Goal: Task Accomplishment & Management: Use online tool/utility

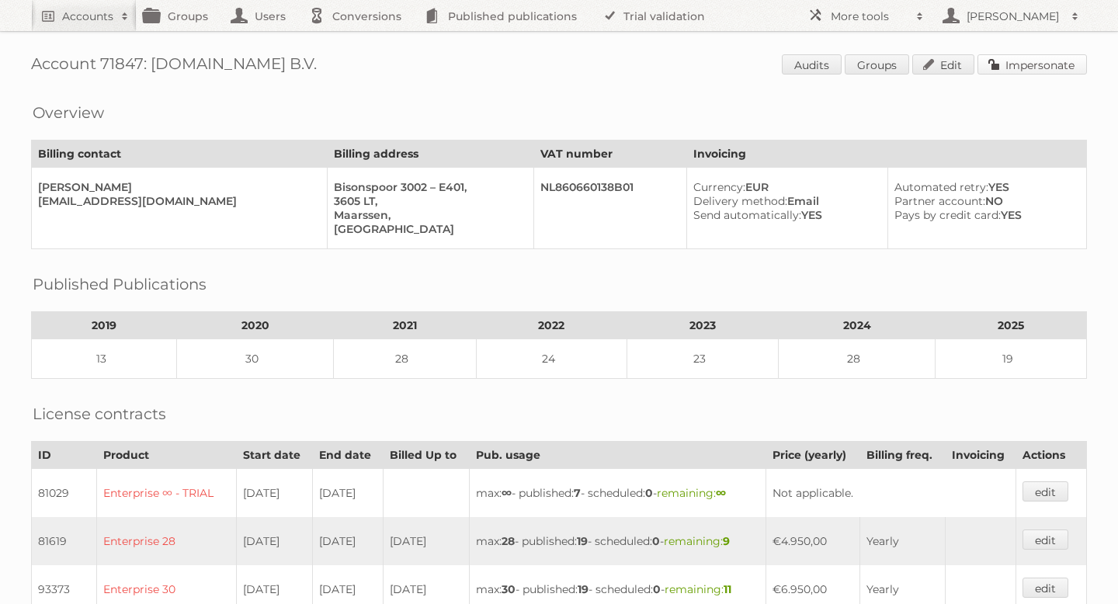
click at [1040, 61] on link "Impersonate" at bounding box center [1032, 64] width 109 height 20
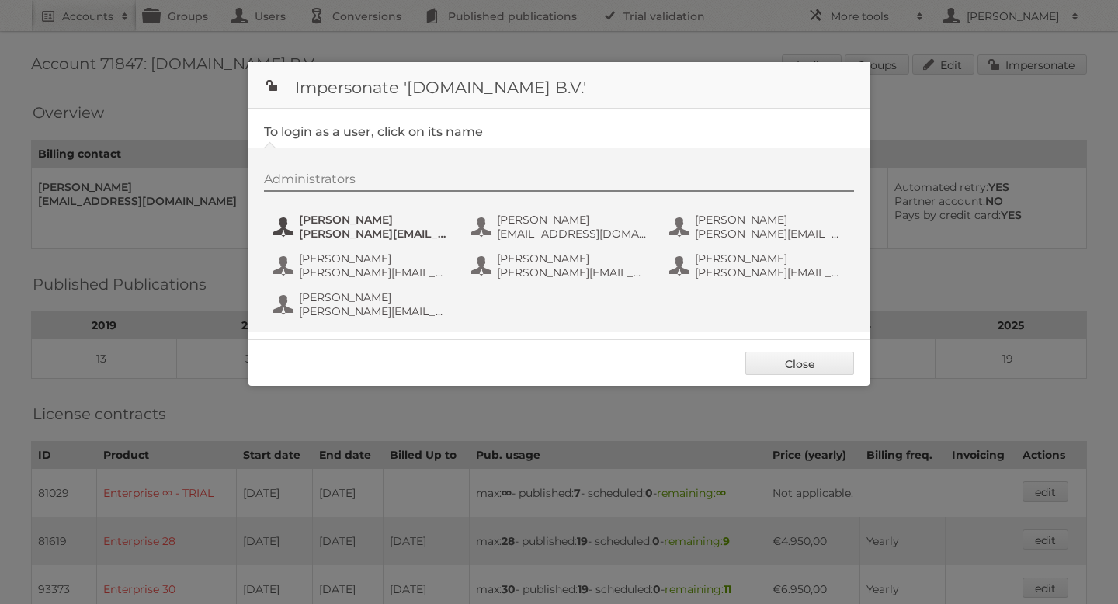
click at [355, 215] on span "[PERSON_NAME]" at bounding box center [374, 220] width 151 height 14
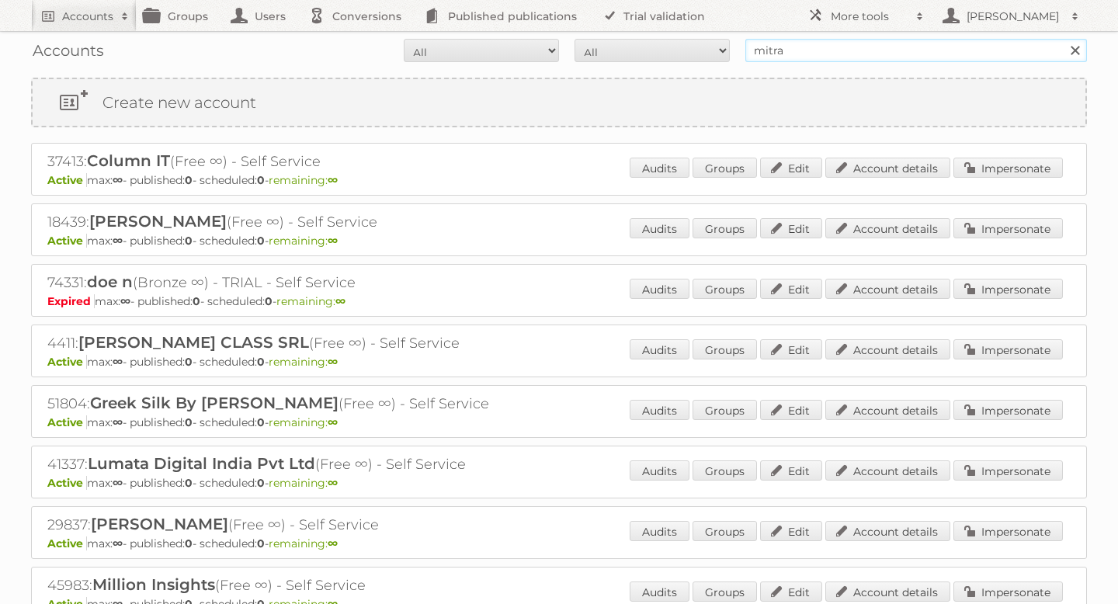
click at [787, 47] on input "mitra" at bounding box center [916, 50] width 342 height 23
type input "meubelgroep"
click at [1063, 39] on input "Search" at bounding box center [1074, 50] width 23 height 23
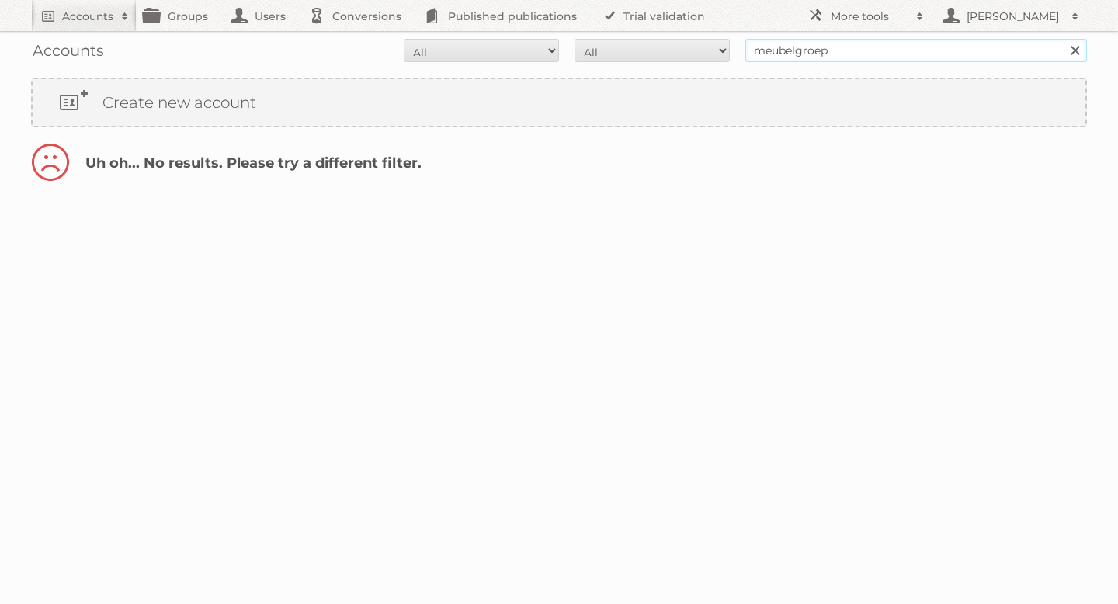
click at [779, 50] on input "meubelgroep" at bounding box center [916, 50] width 342 height 23
type input "meubel"
click at [1063, 39] on input "Search" at bounding box center [1074, 50] width 23 height 23
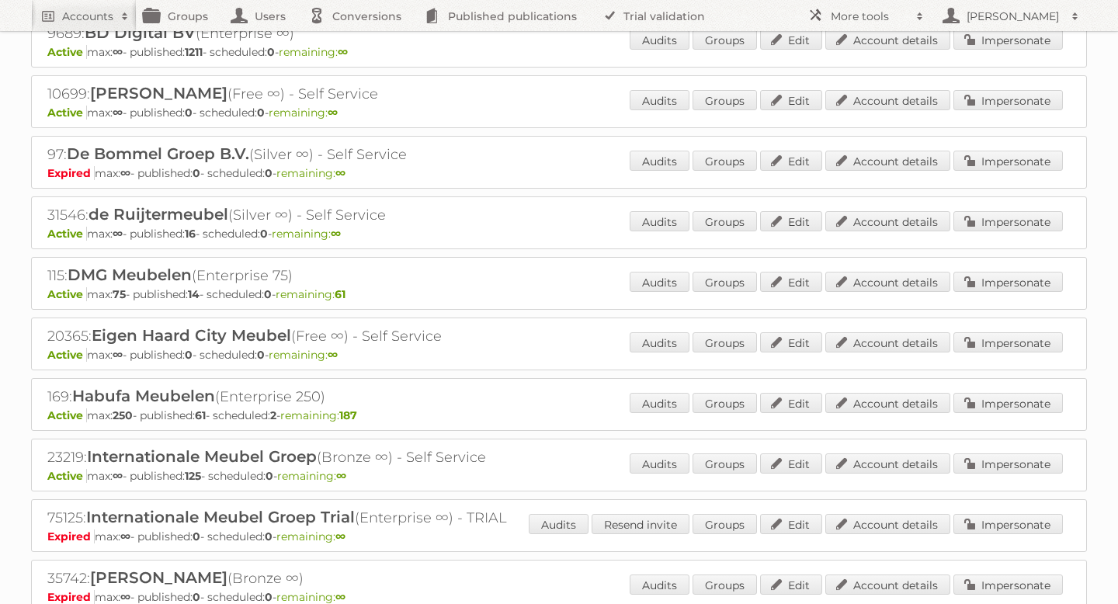
scroll to position [142, 0]
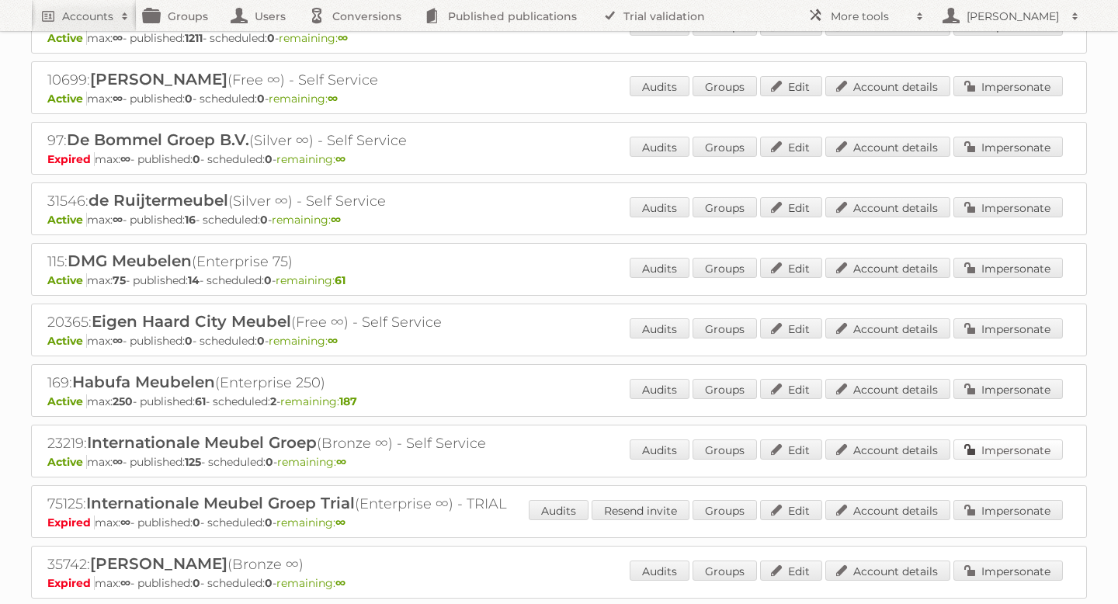
click at [988, 445] on link "Impersonate" at bounding box center [1007, 449] width 109 height 20
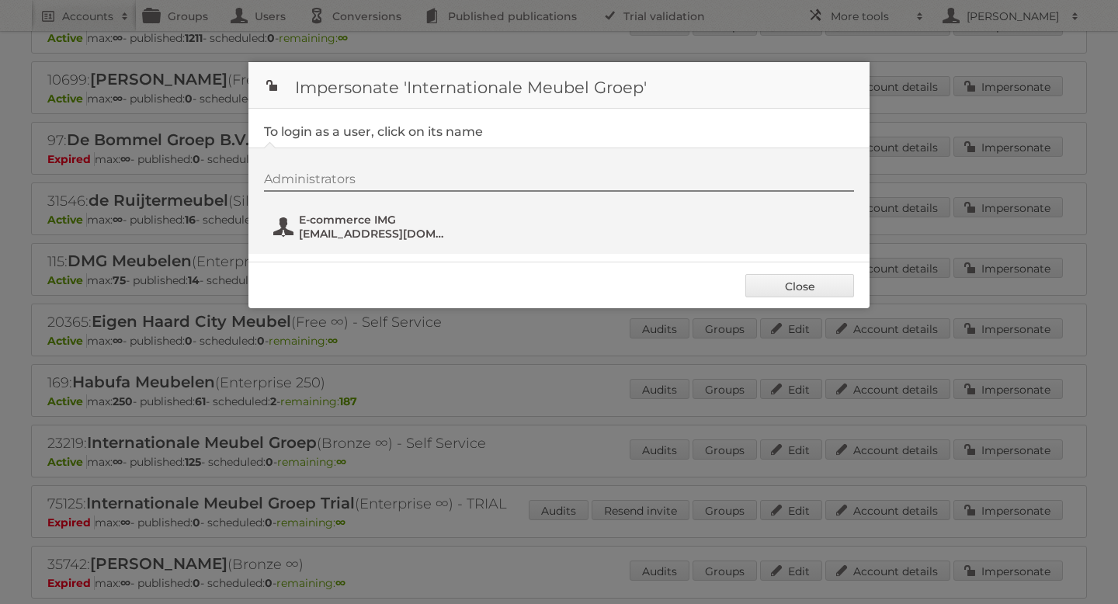
click at [351, 211] on button "E-commerce IMG Social@i-m-g.nl" at bounding box center [363, 226] width 182 height 31
